Goal: Task Accomplishment & Management: Use online tool/utility

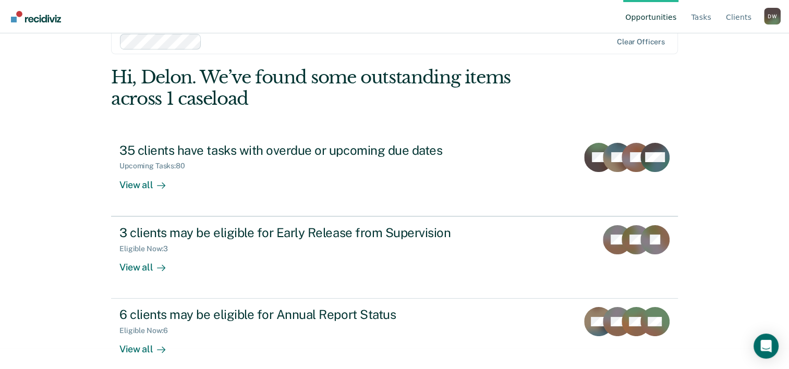
scroll to position [32, 0]
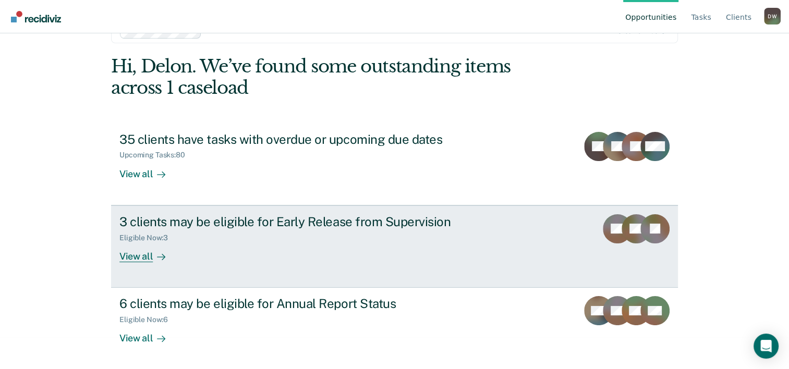
click at [139, 257] on div "View all" at bounding box center [148, 252] width 58 height 20
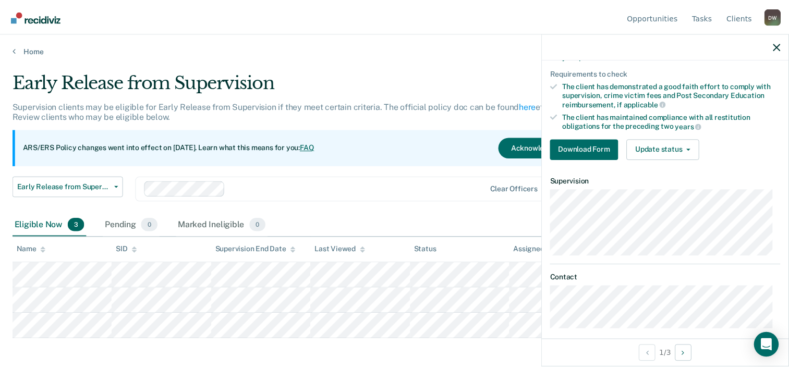
scroll to position [191, 0]
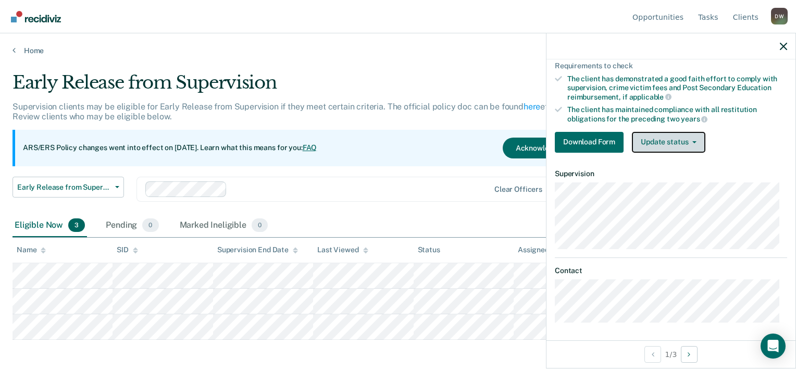
click at [687, 140] on button "Update status" at bounding box center [668, 142] width 73 height 21
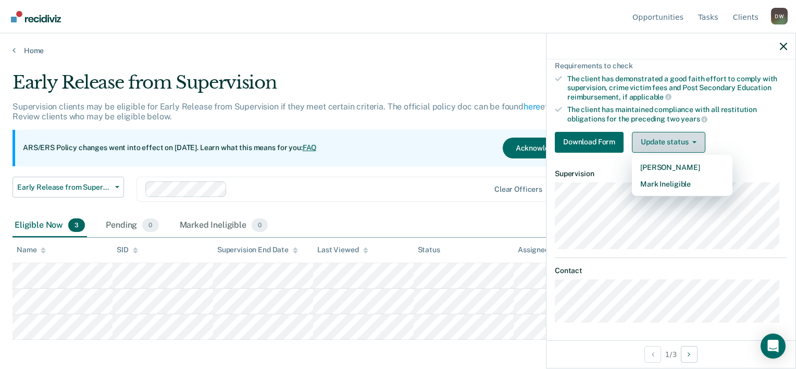
click at [692, 136] on button "Update status" at bounding box center [668, 142] width 73 height 21
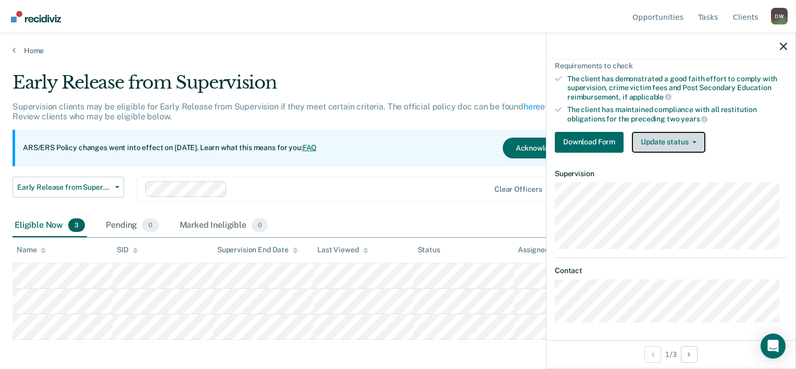
click at [692, 136] on button "Update status" at bounding box center [668, 142] width 73 height 21
click at [730, 135] on div "Download Form Update status Mark Pending Mark Ineligible" at bounding box center [671, 142] width 232 height 21
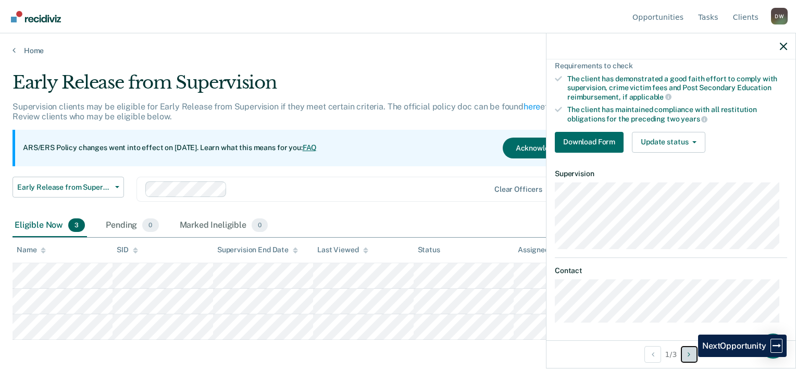
click at [691, 357] on icon "Next Opportunity" at bounding box center [689, 354] width 3 height 7
click at [690, 359] on button "Next Opportunity" at bounding box center [689, 354] width 17 height 17
click at [647, 356] on button "Previous Opportunity" at bounding box center [653, 354] width 17 height 17
click at [648, 356] on button "Previous Opportunity" at bounding box center [653, 354] width 17 height 17
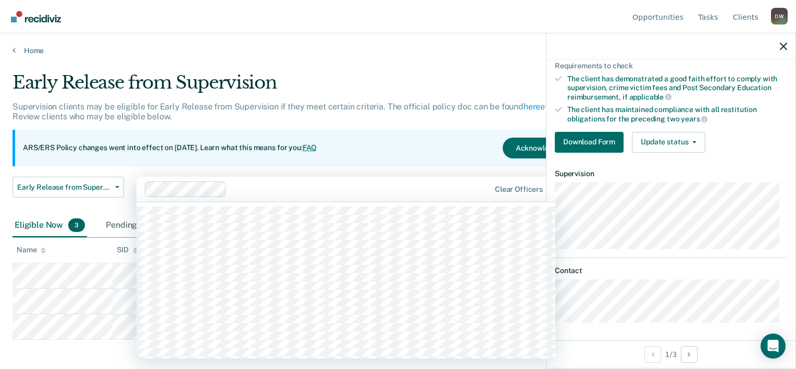
click at [396, 201] on div "1205 results available. Use Up and Down to choose options, press Enter to selec…" at bounding box center [346, 189] width 419 height 25
click at [420, 48] on link "Home" at bounding box center [398, 50] width 771 height 9
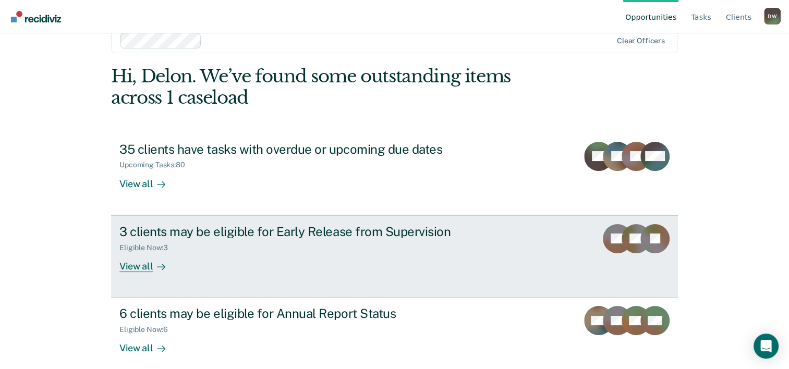
scroll to position [32, 0]
